Goal: Information Seeking & Learning: Learn about a topic

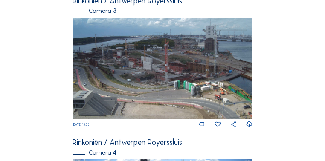
scroll to position [639, 0]
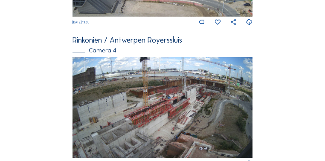
click at [194, 116] on img at bounding box center [163, 107] width 180 height 101
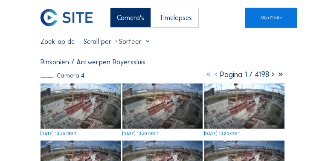
click at [85, 104] on img at bounding box center [81, 106] width 80 height 45
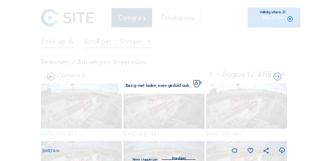
click at [85, 104] on img at bounding box center [164, 80] width 230 height 129
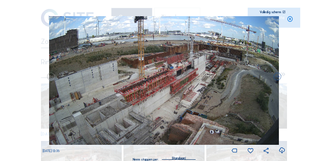
click at [283, 12] on icon at bounding box center [283, 12] width 3 height 3
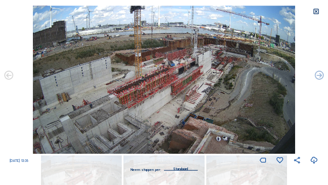
click at [316, 12] on icon at bounding box center [316, 11] width 7 height 7
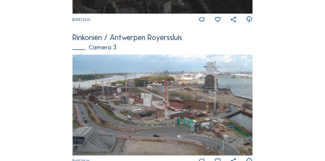
scroll to position [502, 0]
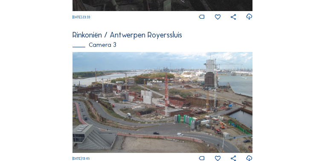
click at [160, 58] on img at bounding box center [163, 102] width 180 height 101
click at [160, 55] on img at bounding box center [163, 102] width 180 height 101
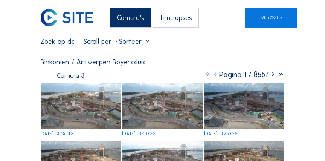
click at [108, 102] on img at bounding box center [81, 106] width 80 height 45
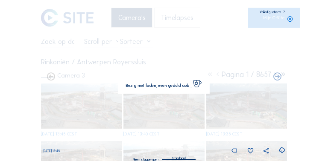
click at [108, 102] on img at bounding box center [164, 80] width 230 height 129
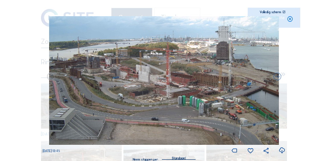
click at [160, 13] on icon at bounding box center [283, 12] width 3 height 3
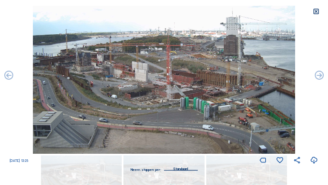
click at [160, 12] on icon at bounding box center [316, 11] width 7 height 7
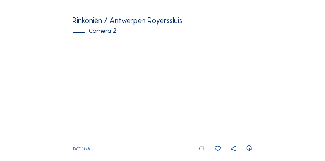
scroll to position [85, 0]
